Goal: Use online tool/utility: Utilize a website feature to perform a specific function

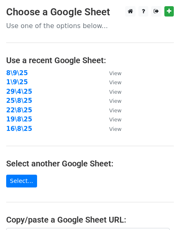
scroll to position [154, 0]
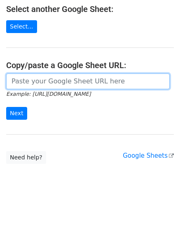
click at [57, 81] on input "url" at bounding box center [88, 81] width 164 height 16
paste input "[URL][DOMAIN_NAME]"
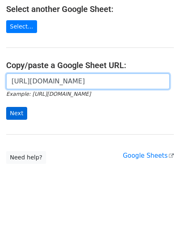
scroll to position [0, 176]
type input "[URL][DOMAIN_NAME]"
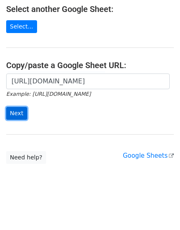
click at [19, 112] on input "Next" at bounding box center [16, 113] width 21 height 13
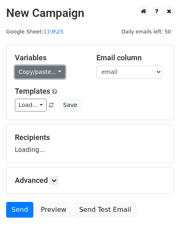
click at [37, 69] on link "Copy/paste..." at bounding box center [40, 72] width 50 height 13
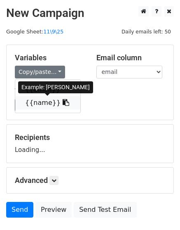
click at [38, 99] on link "{{name}}" at bounding box center [47, 102] width 65 height 13
